Goal: Task Accomplishment & Management: Complete application form

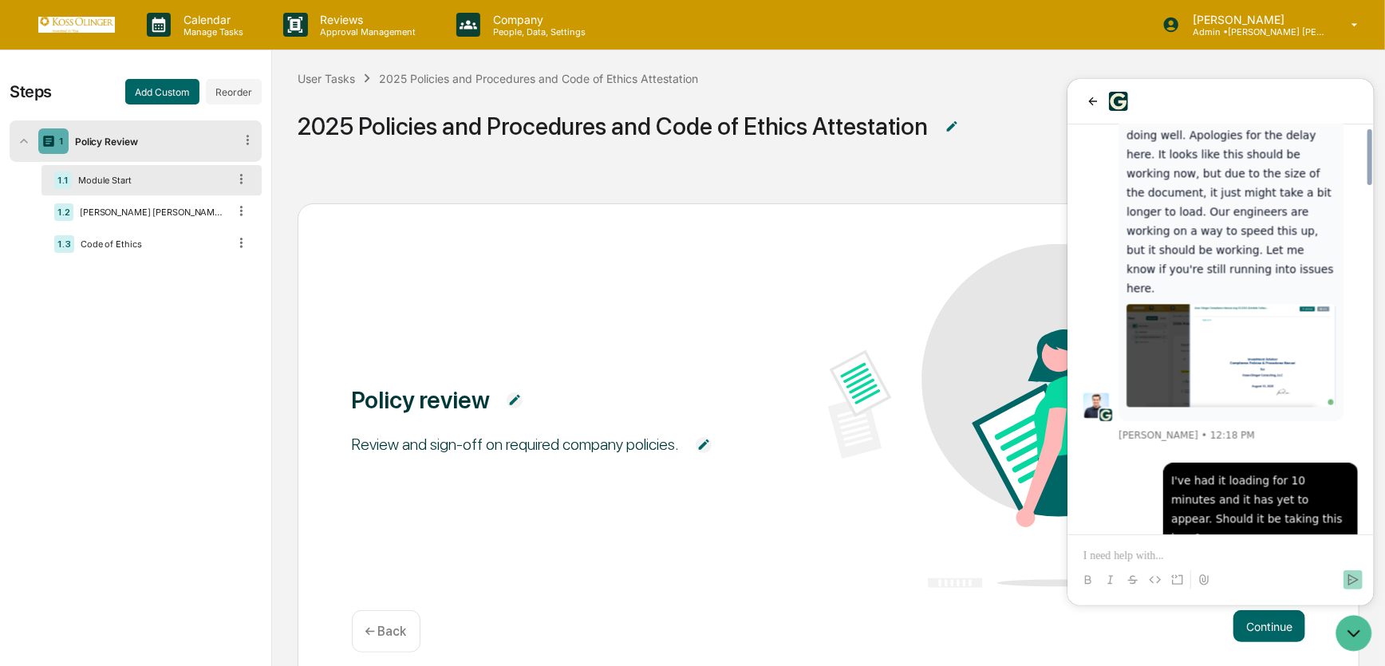
scroll to position [2524, 0]
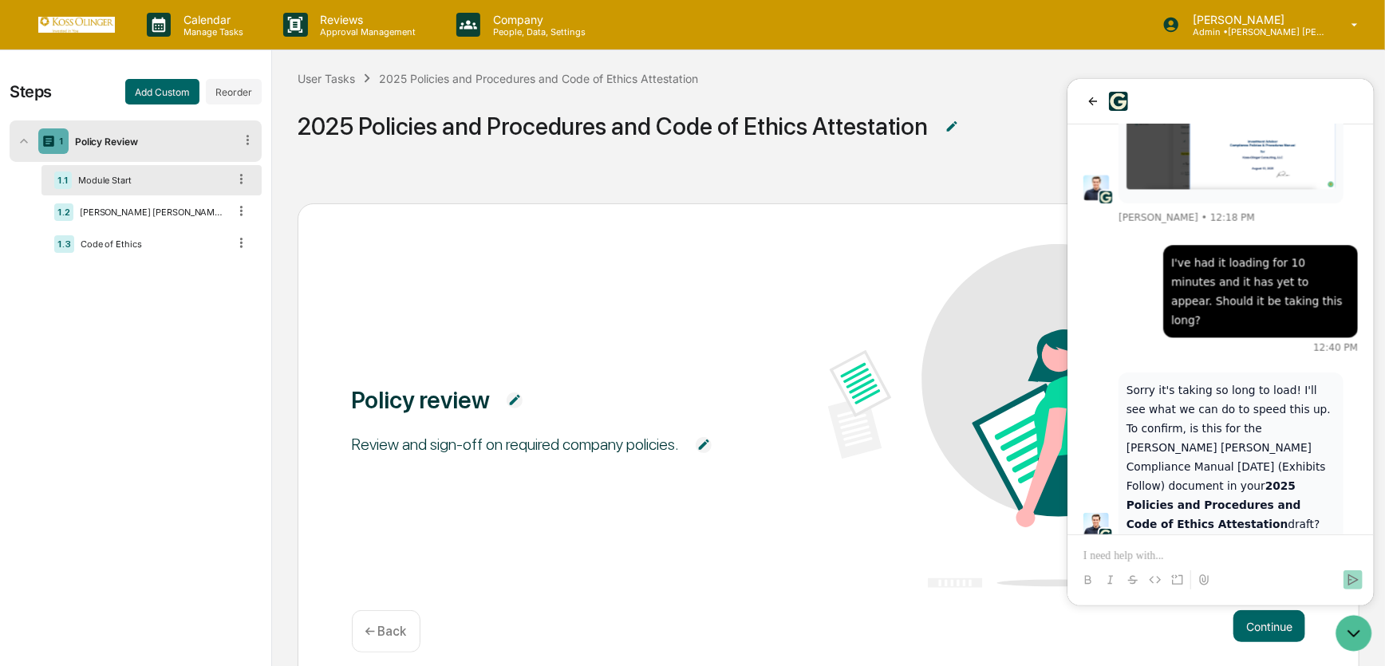
click at [945, 594] on div "Policy review Review and sign-off on required company policies. Continue ← Back" at bounding box center [829, 444] width 1062 height 482
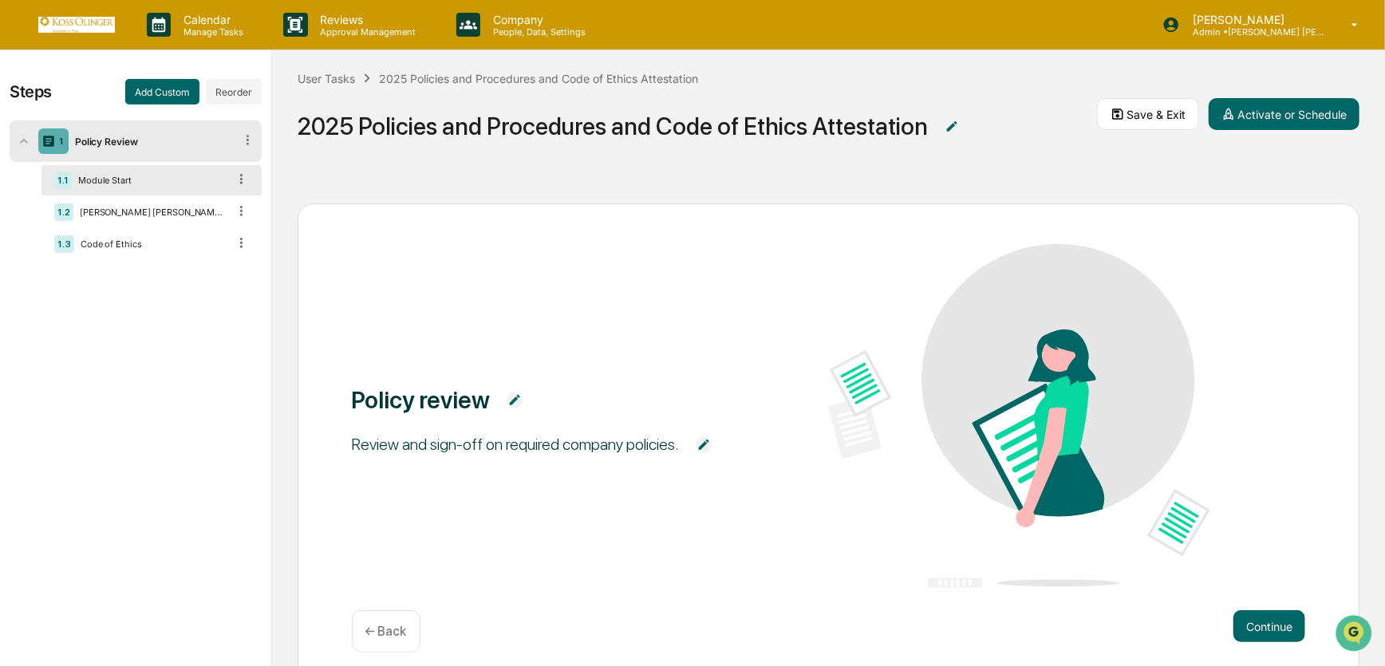
scroll to position [40, 0]
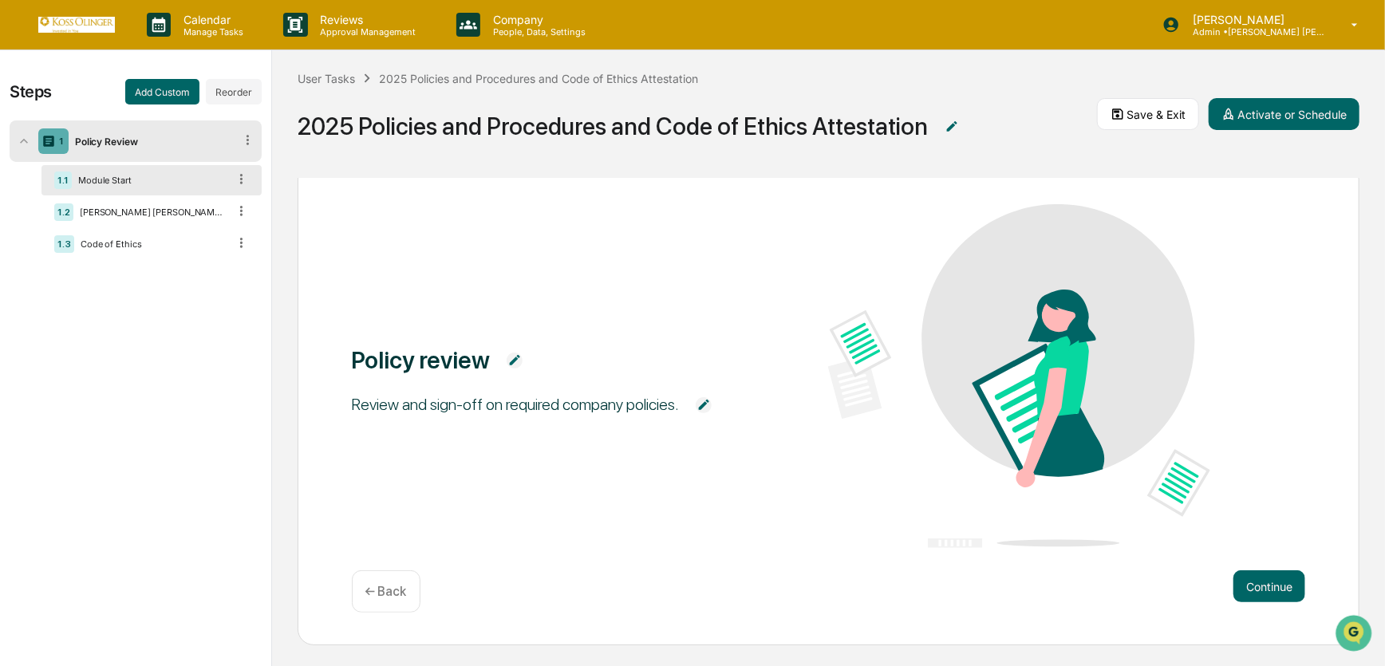
click at [1102, 391] on img at bounding box center [1018, 376] width 381 height 344
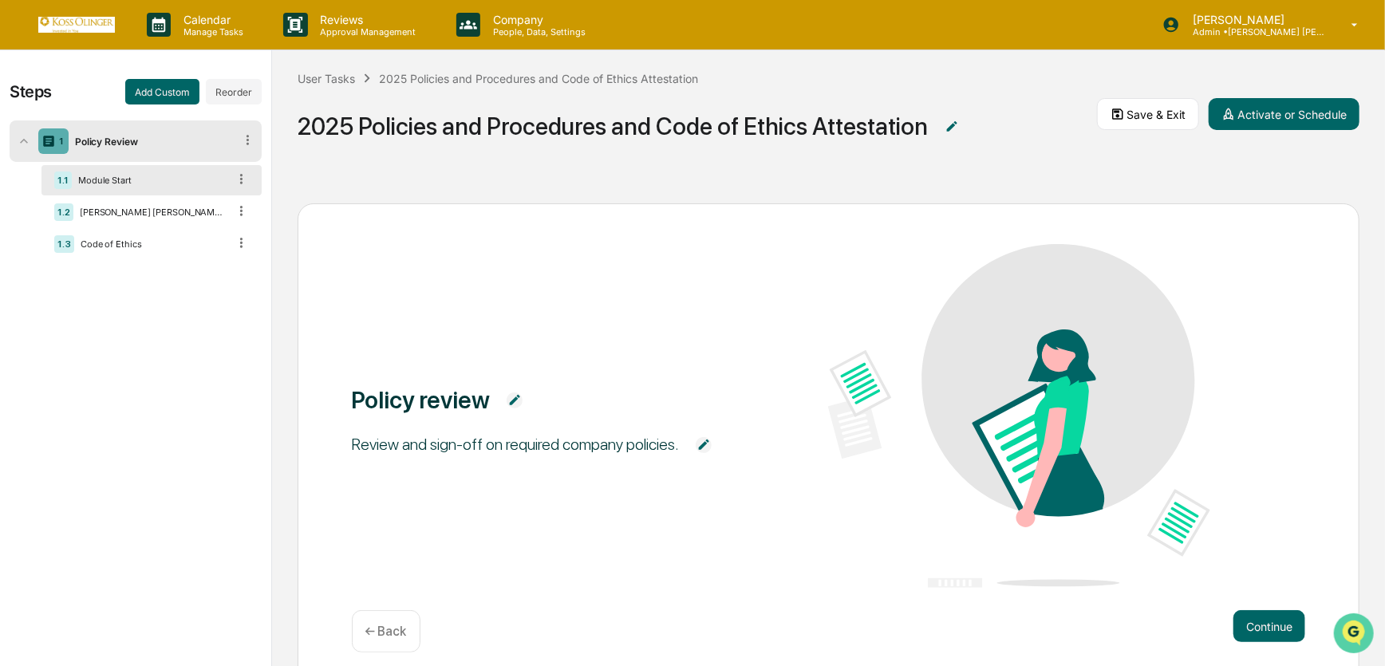
click at [1343, 626] on img "Open customer support" at bounding box center [1353, 633] width 40 height 32
